Goal: Check status: Check status

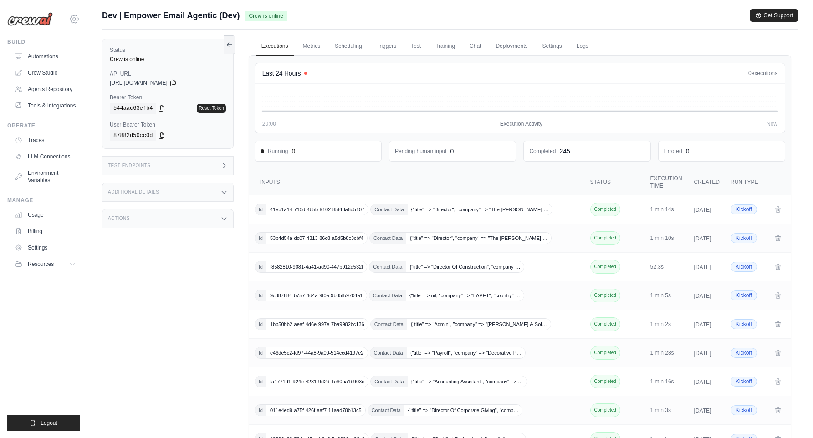
click at [74, 18] on icon at bounding box center [74, 19] width 3 height 3
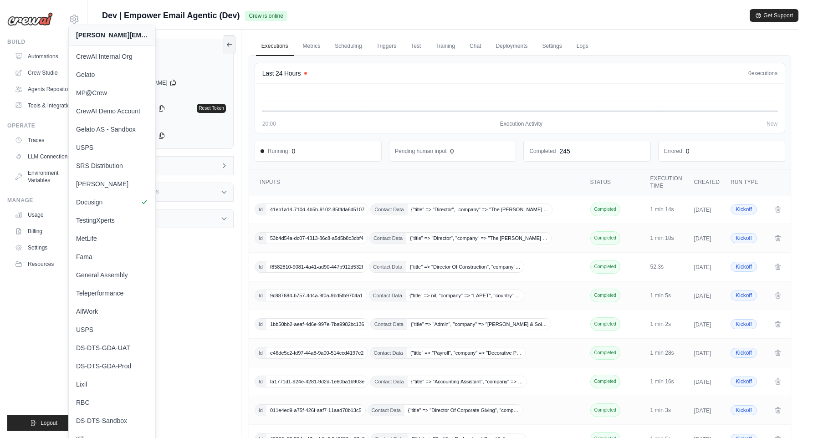
click at [183, 266] on div "Status Crew is online API URL copied https://empower-email-agentic-0ae54a8d-0a9…" at bounding box center [171, 249] width 139 height 438
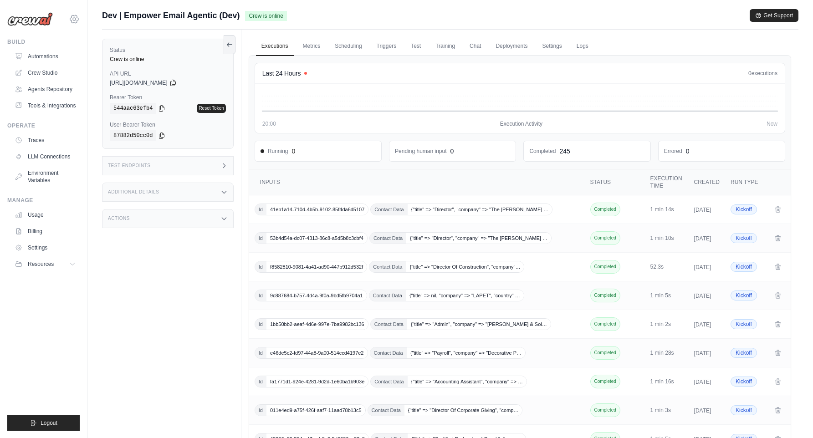
click at [75, 15] on icon at bounding box center [74, 19] width 8 height 8
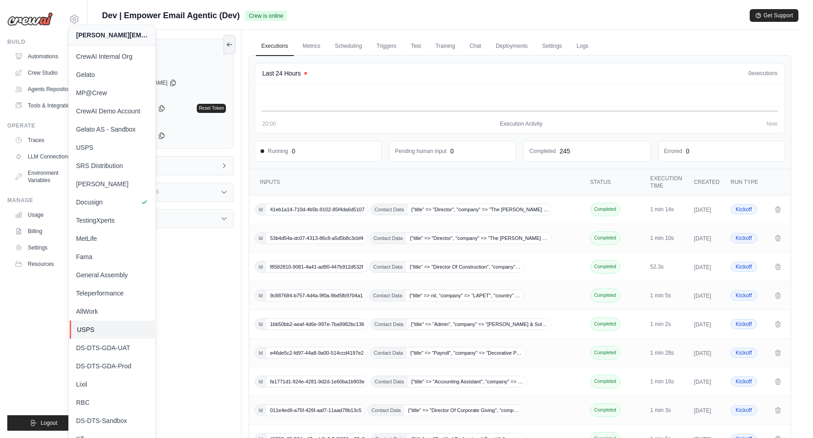
scroll to position [6, 0]
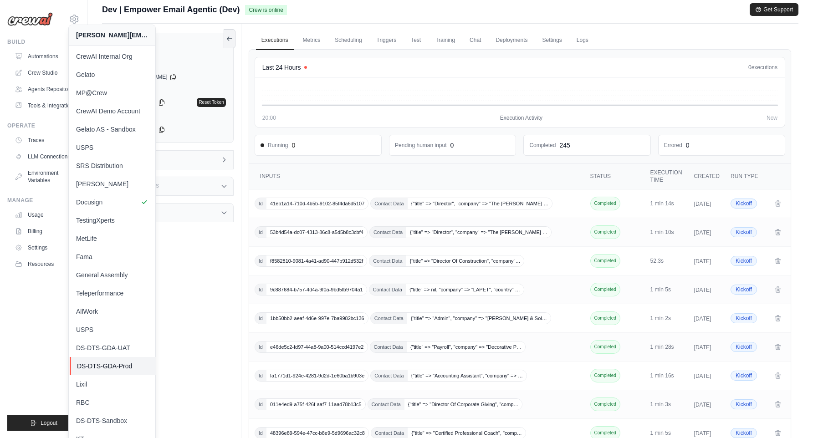
click at [113, 359] on link "DS-DTS-GDA-Prod" at bounding box center [113, 366] width 87 height 18
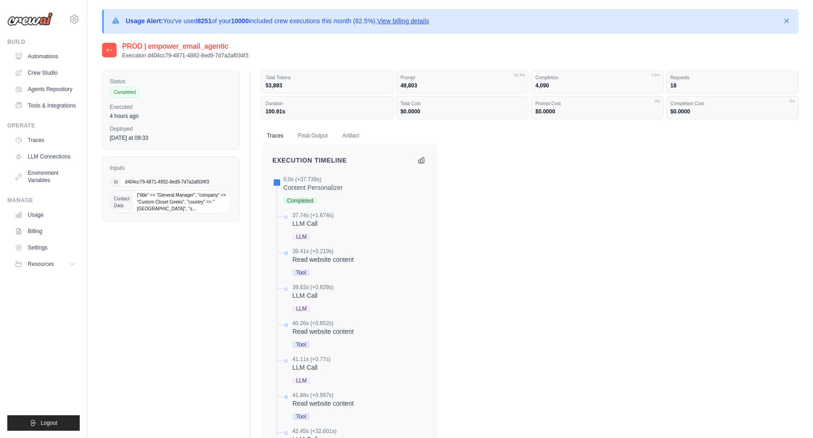
click at [350, 222] on div "37.74s (+1.674s) LLM Call" at bounding box center [352, 227] width 143 height 31
click at [336, 179] on div "0.0s (+37.739s)" at bounding box center [313, 179] width 60 height 7
